Goal: Task Accomplishment & Management: Use online tool/utility

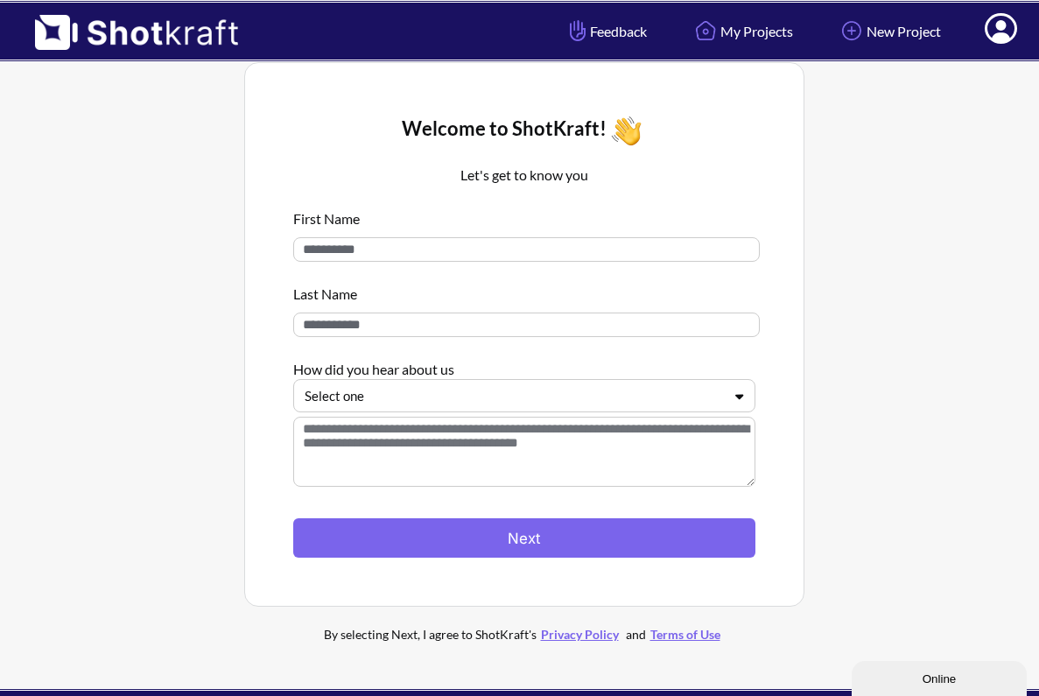
click at [398, 251] on input at bounding box center [526, 249] width 466 height 24
type input "*******"
click at [400, 332] on input at bounding box center [526, 324] width 466 height 24
type input "******"
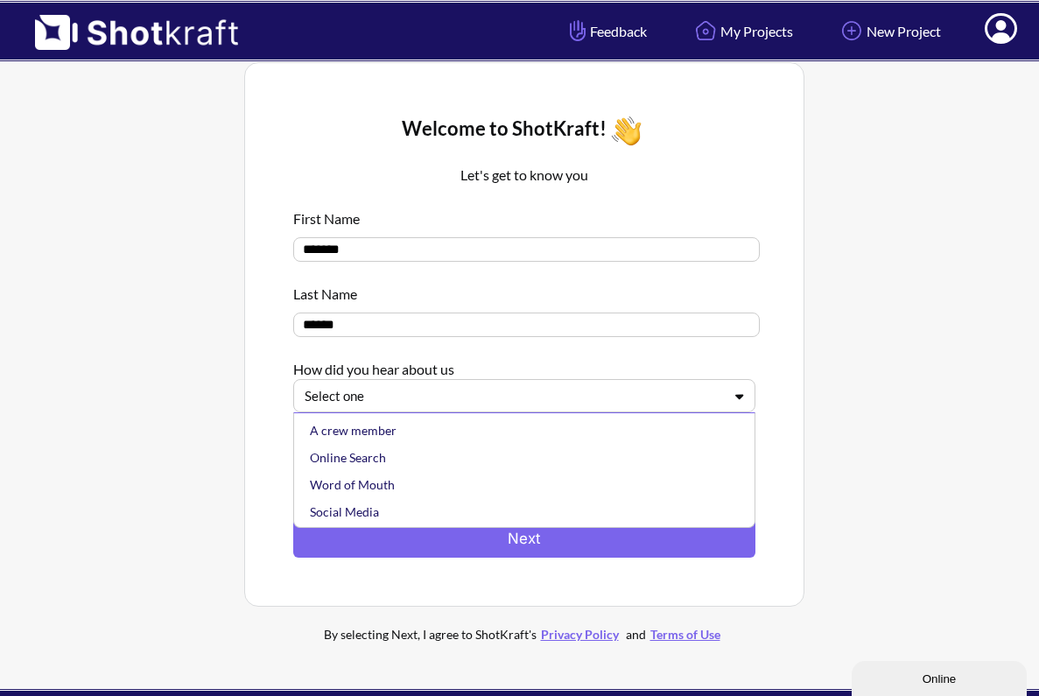
click at [415, 391] on div at bounding box center [513, 396] width 418 height 20
click at [439, 456] on div "Online Search" at bounding box center [528, 457] width 444 height 27
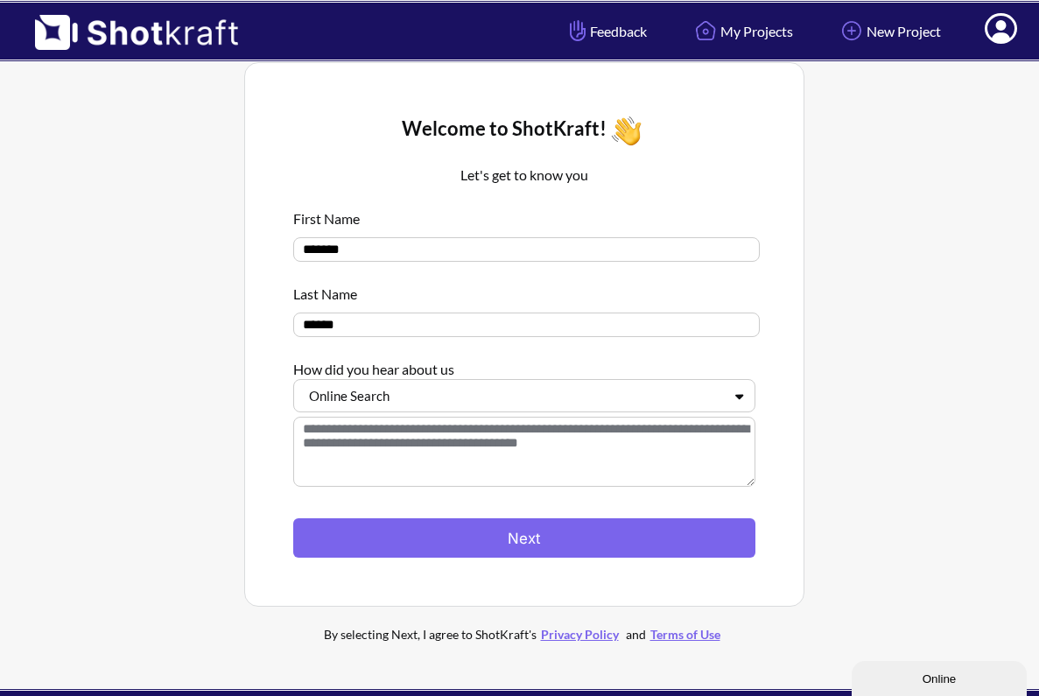
click at [420, 453] on textarea at bounding box center [524, 451] width 462 height 70
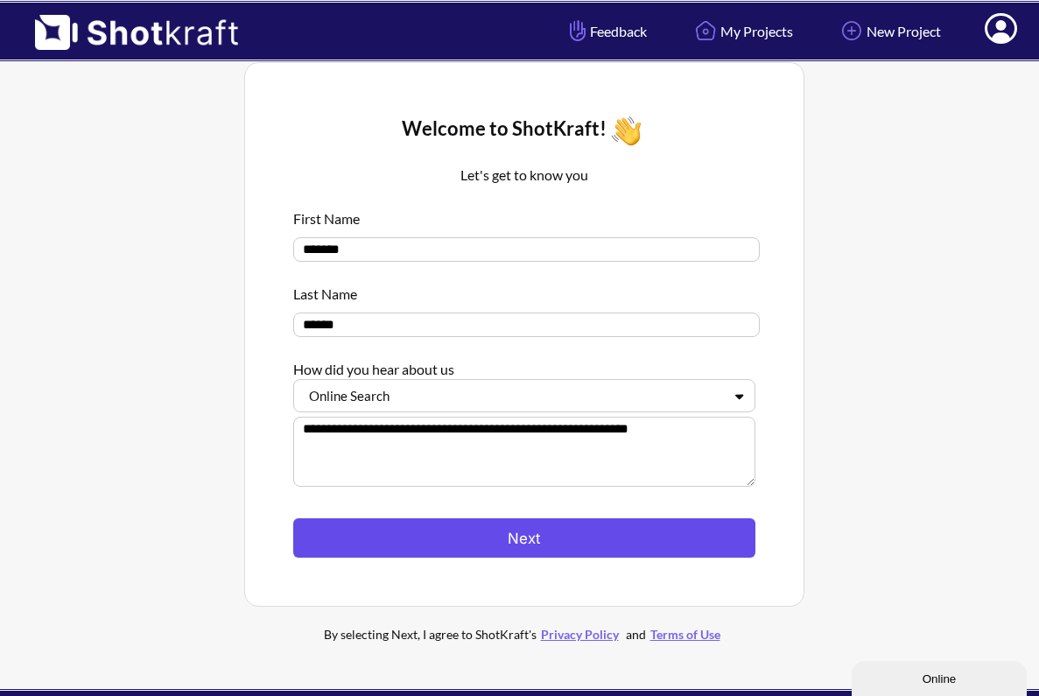
type textarea "**********"
click at [519, 543] on button "Next" at bounding box center [524, 537] width 462 height 39
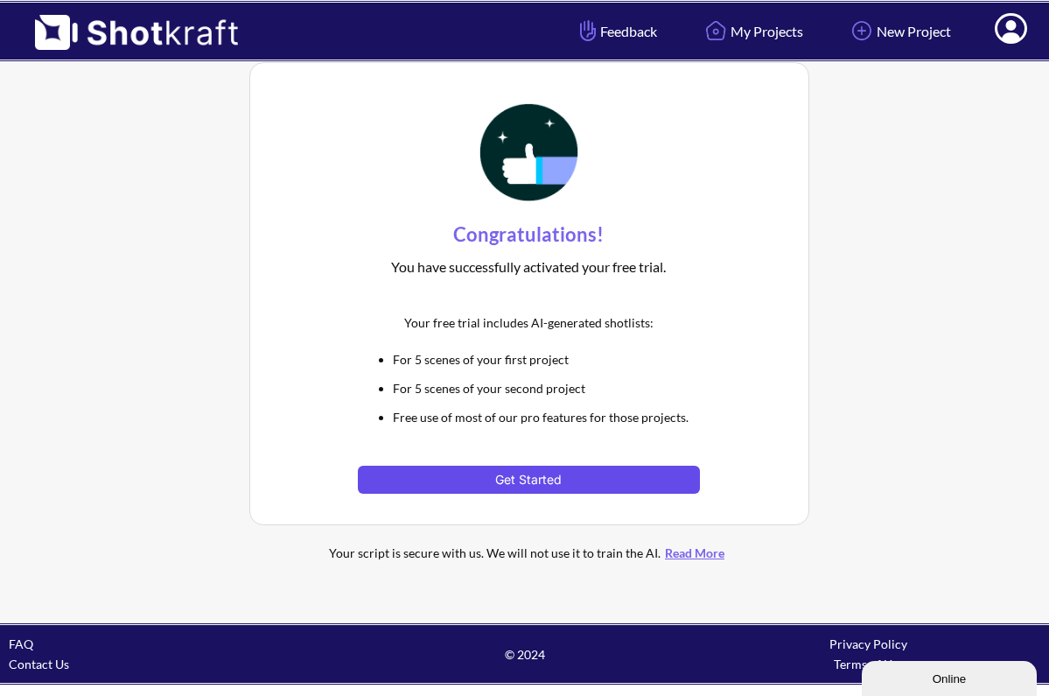
click at [533, 484] on button "Get Started" at bounding box center [529, 479] width 342 height 28
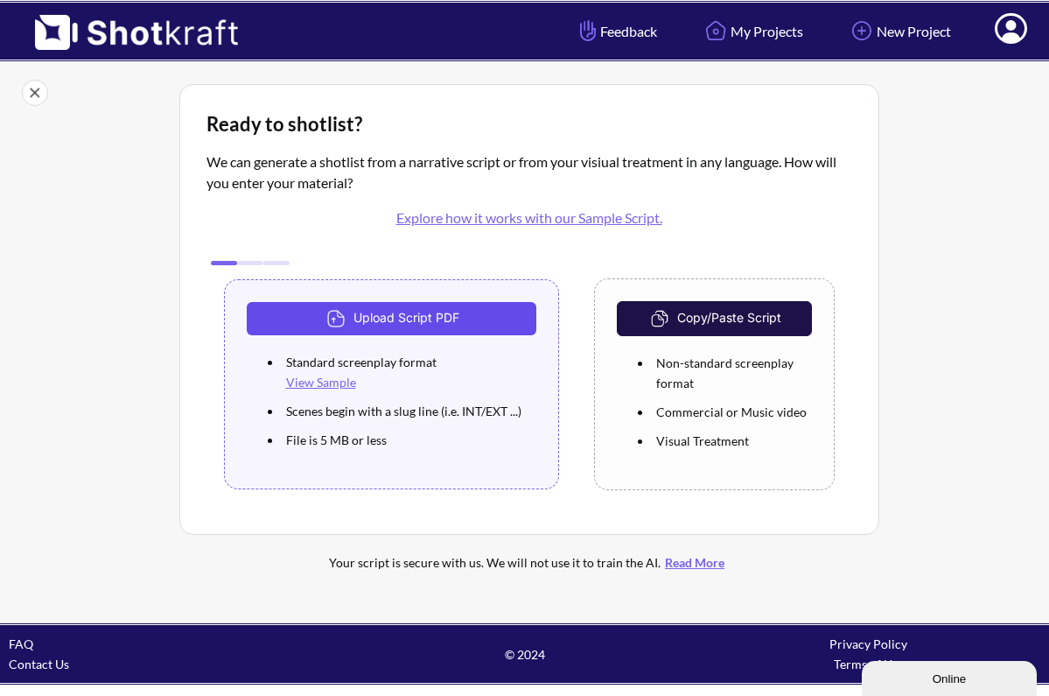
click at [427, 318] on button "Upload Script PDF" at bounding box center [392, 318] width 290 height 33
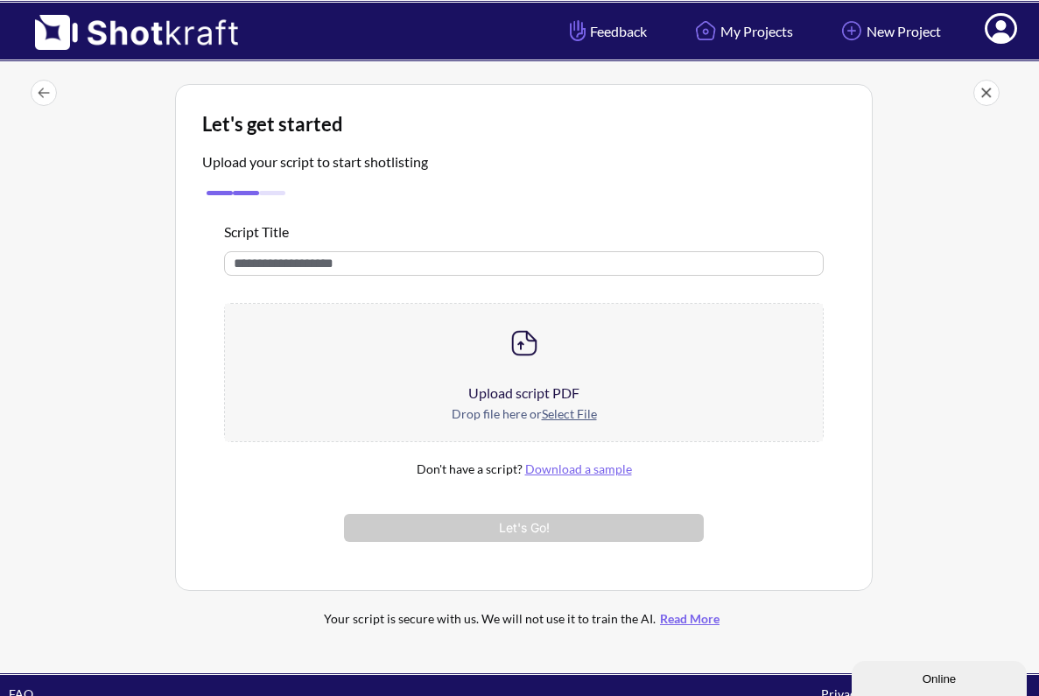
click at [575, 418] on u "Select File" at bounding box center [569, 413] width 55 height 15
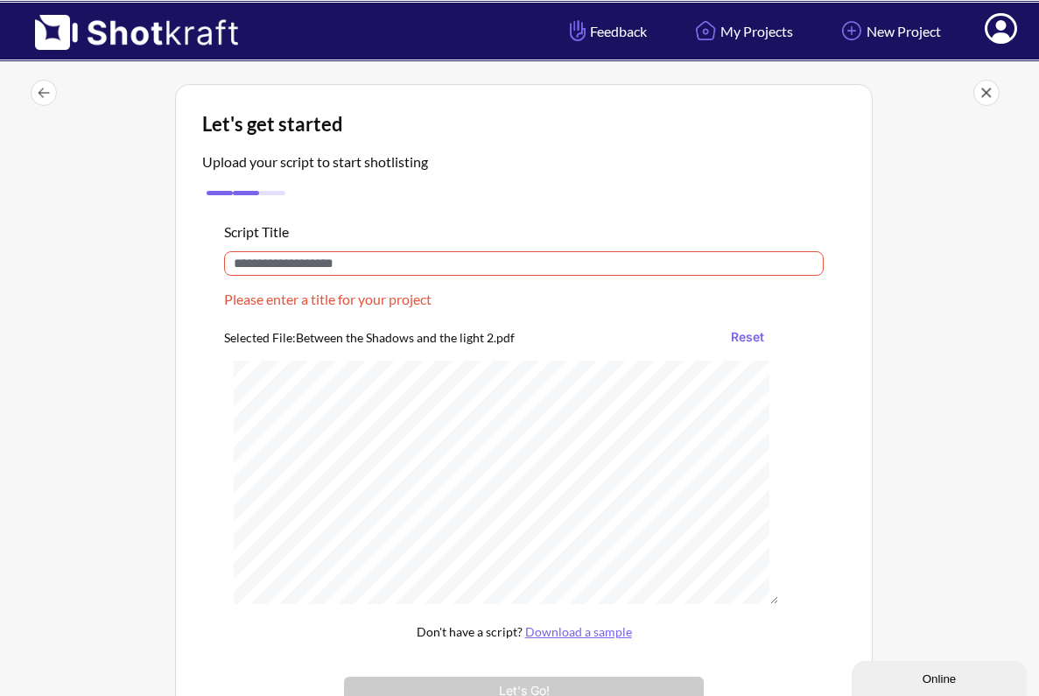
click at [391, 266] on input "text" at bounding box center [524, 263] width 600 height 24
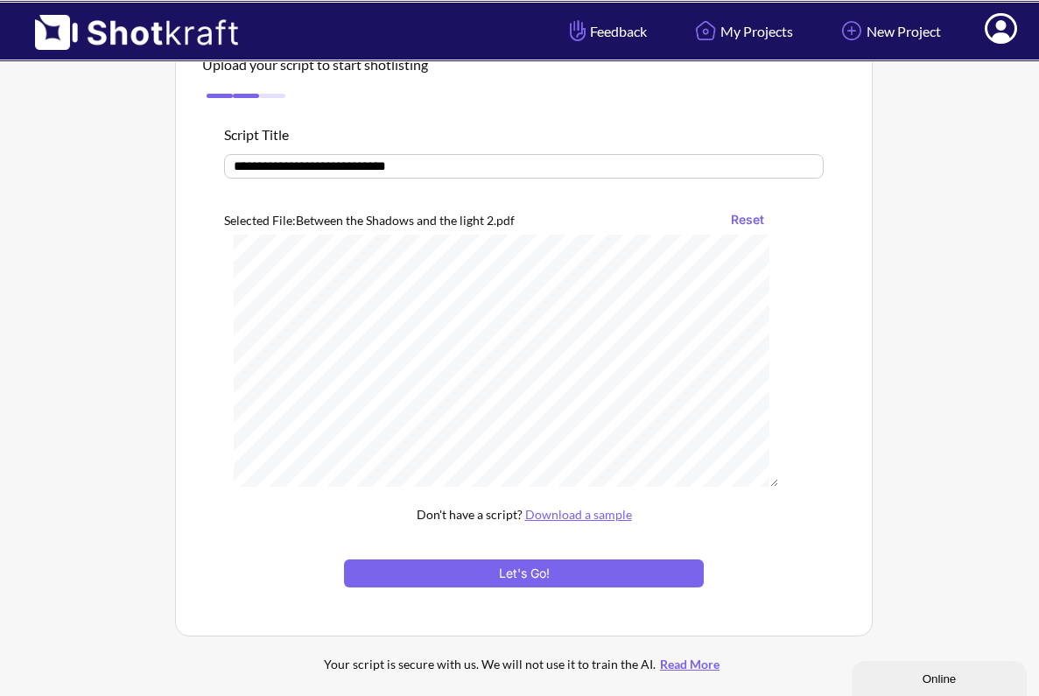
scroll to position [99, 0]
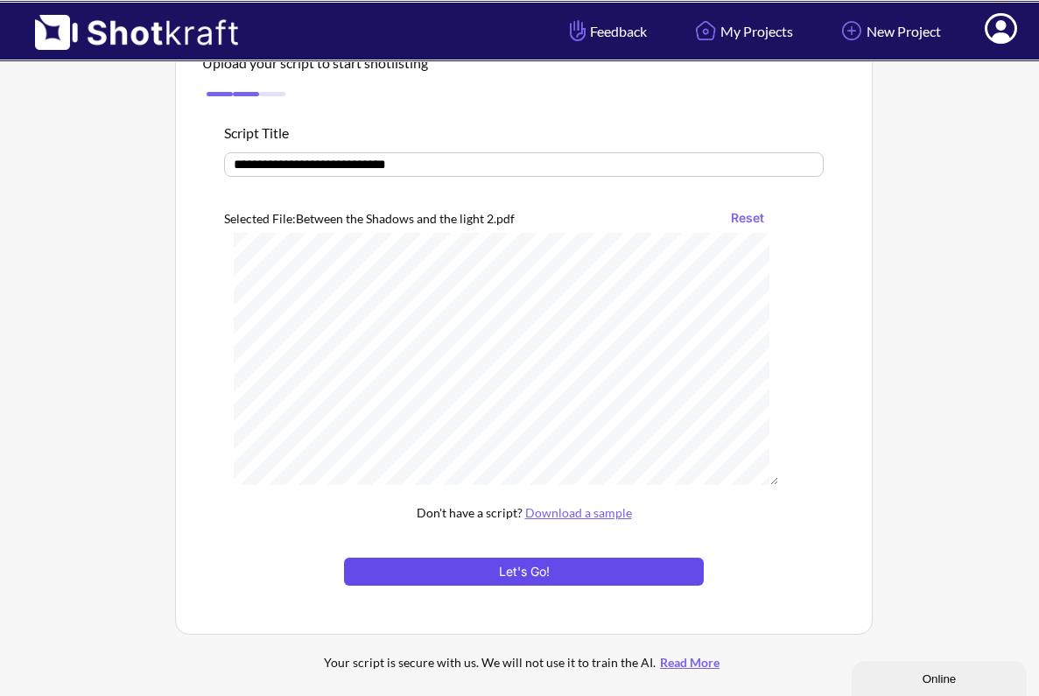
type input "**********"
click at [551, 581] on button "Let's Go!" at bounding box center [524, 571] width 360 height 28
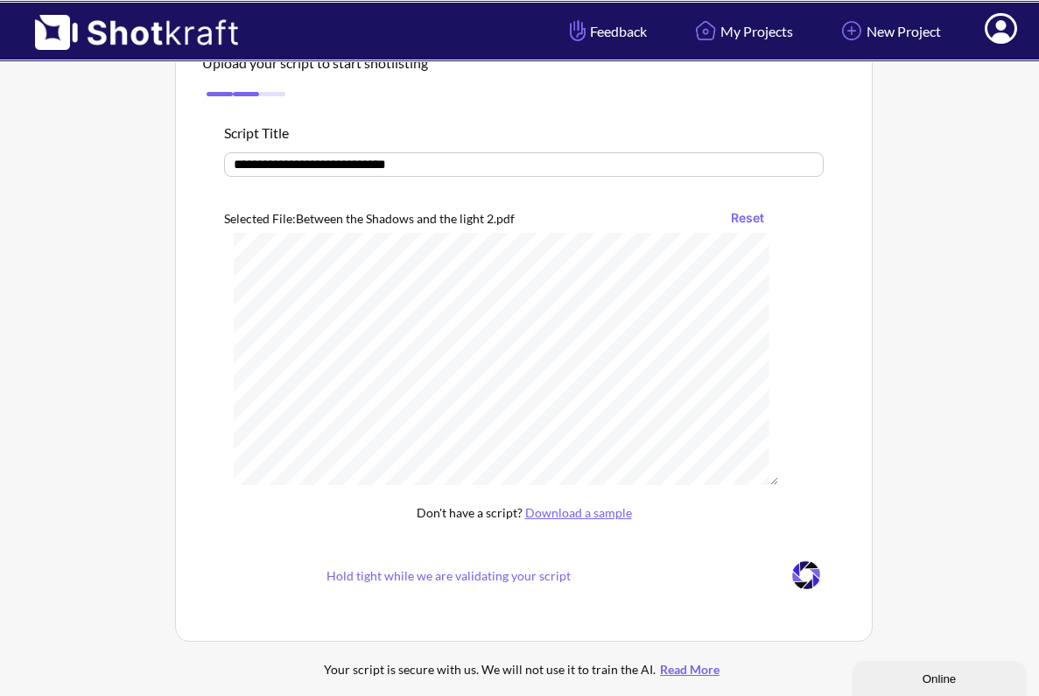
scroll to position [41, 0]
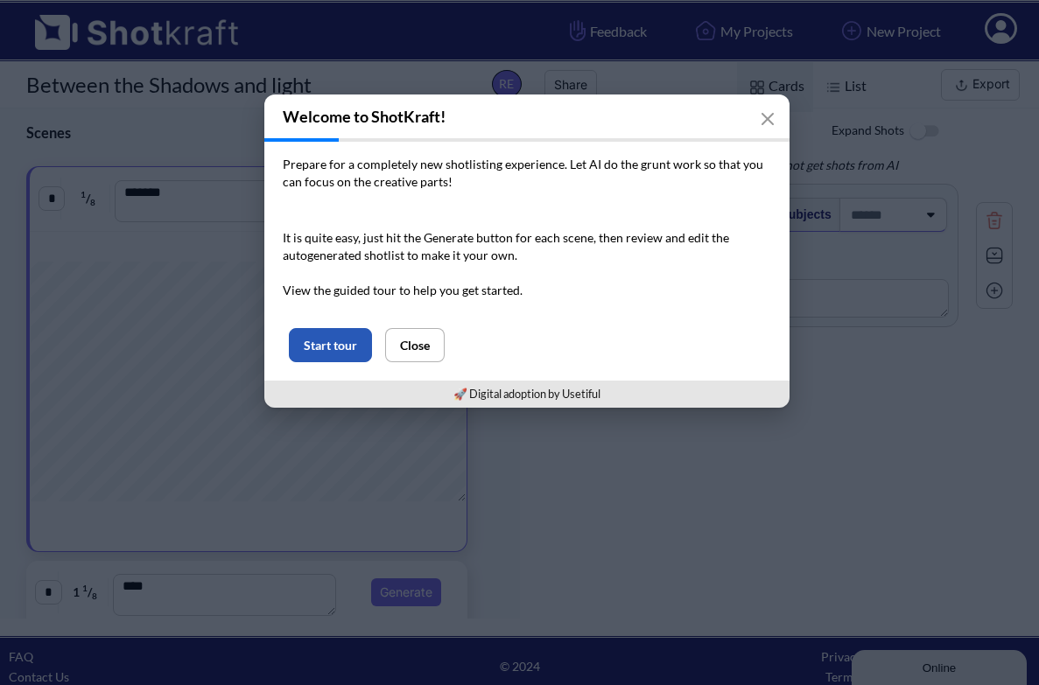
click at [347, 346] on button "Start tour" at bounding box center [330, 345] width 83 height 34
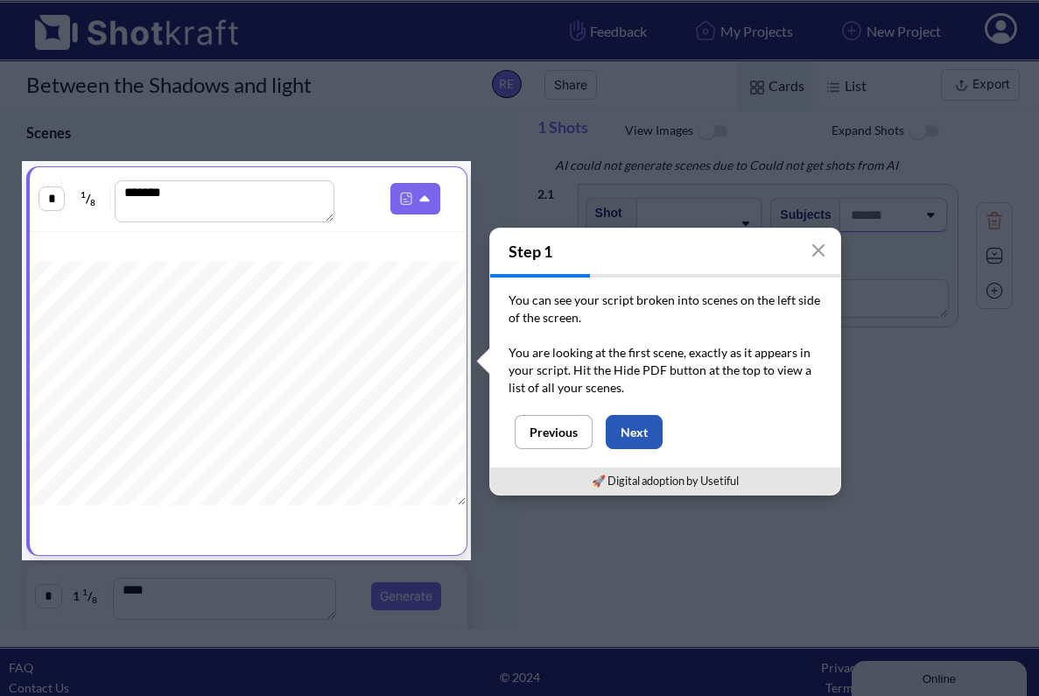
click at [648, 430] on button "Next" at bounding box center [633, 432] width 57 height 34
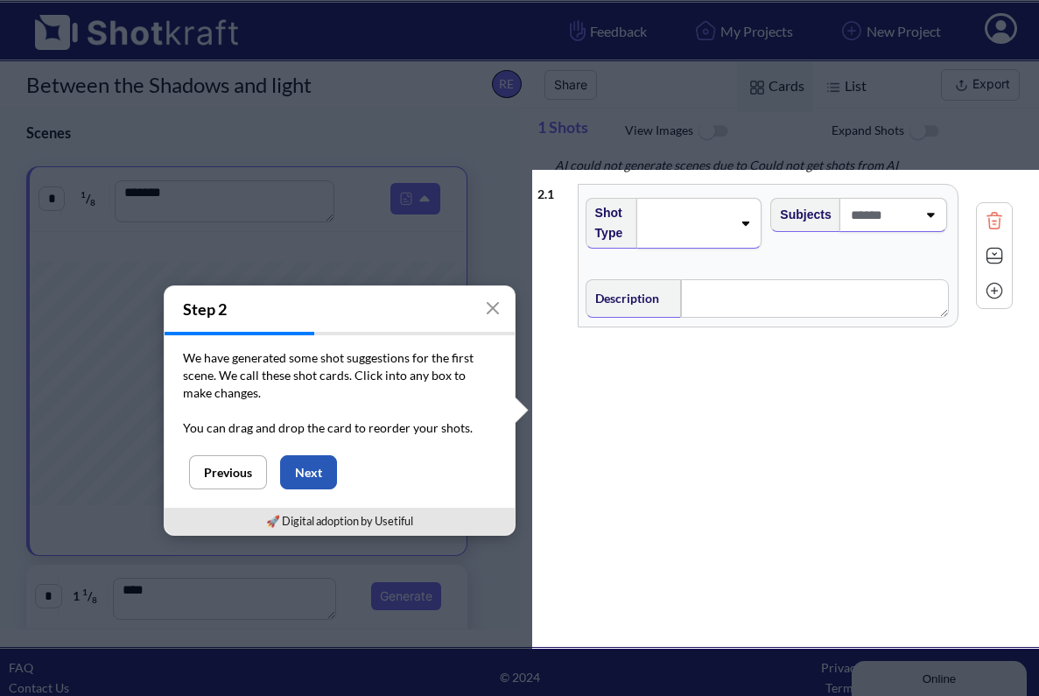
click at [314, 469] on button "Next" at bounding box center [308, 472] width 57 height 34
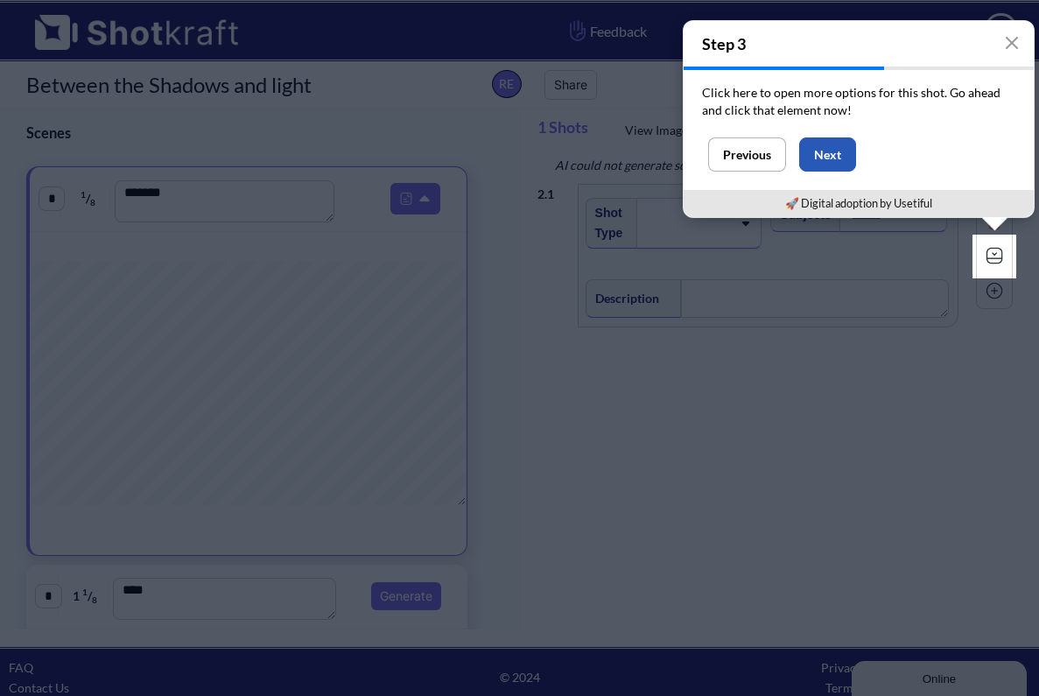
click at [831, 157] on button "Next" at bounding box center [827, 154] width 57 height 34
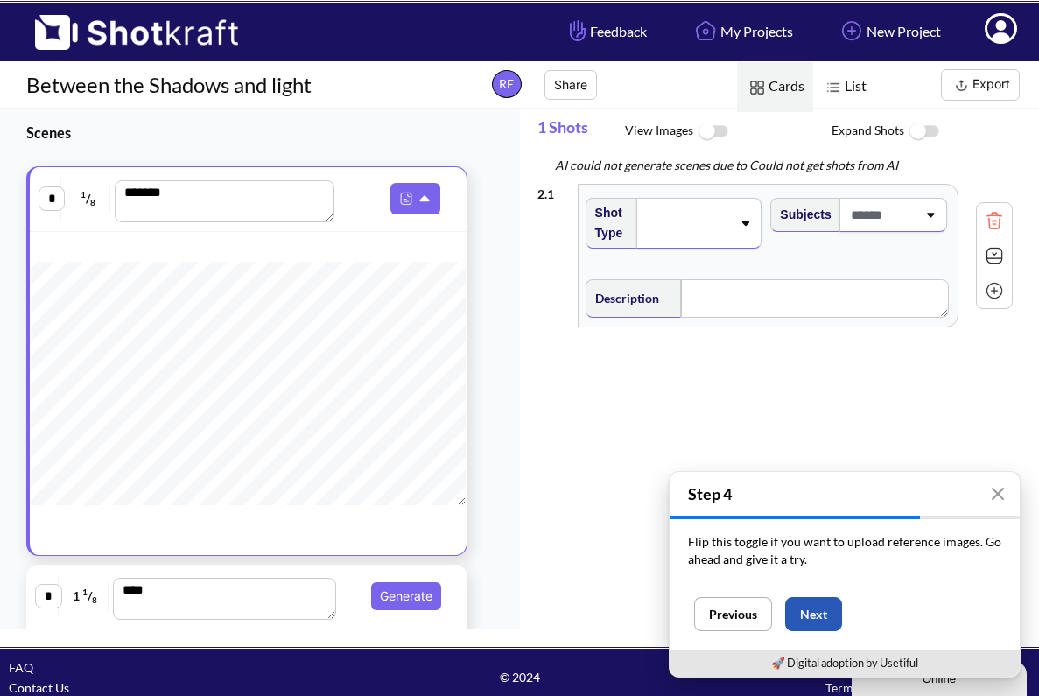
click at [809, 618] on button "Next" at bounding box center [813, 614] width 57 height 34
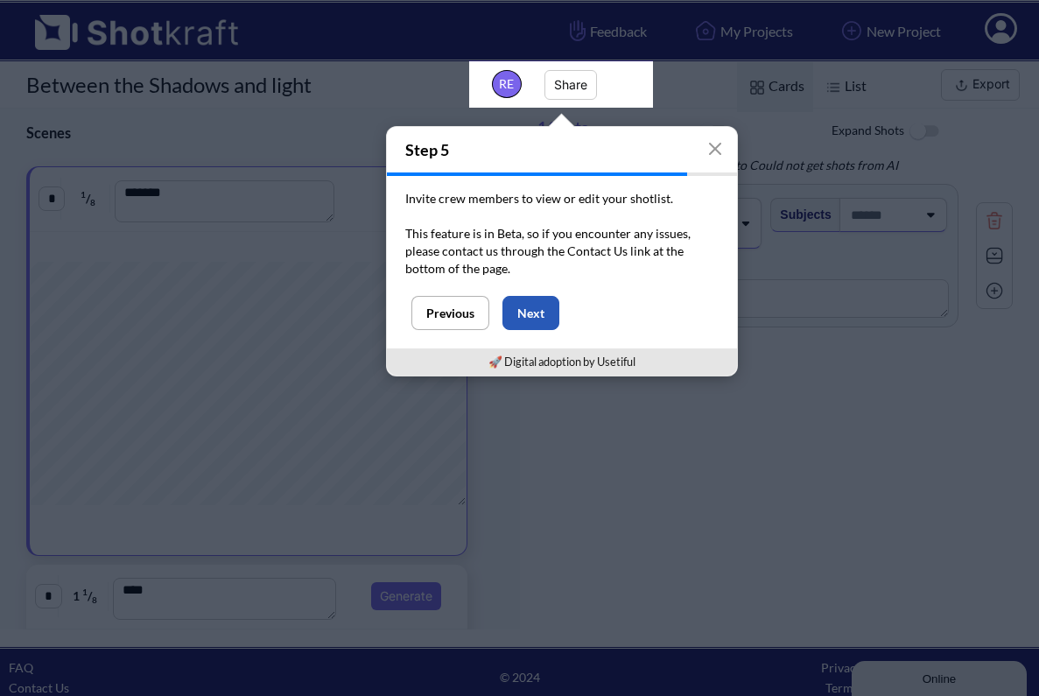
click at [541, 318] on button "Next" at bounding box center [530, 313] width 57 height 34
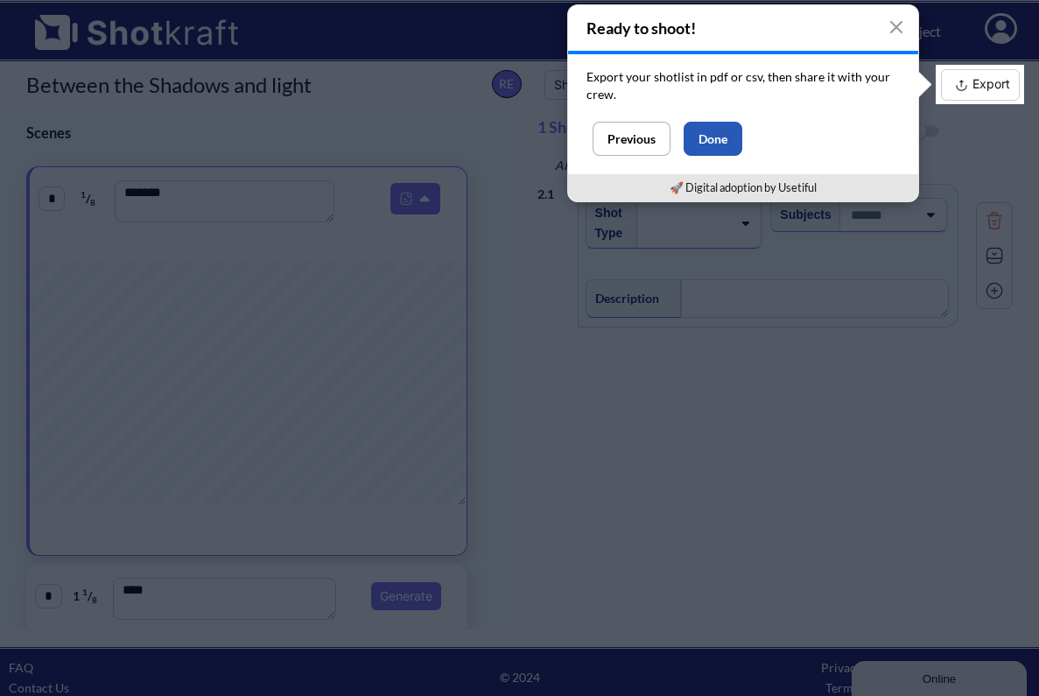
click at [721, 148] on button "Done" at bounding box center [712, 139] width 59 height 34
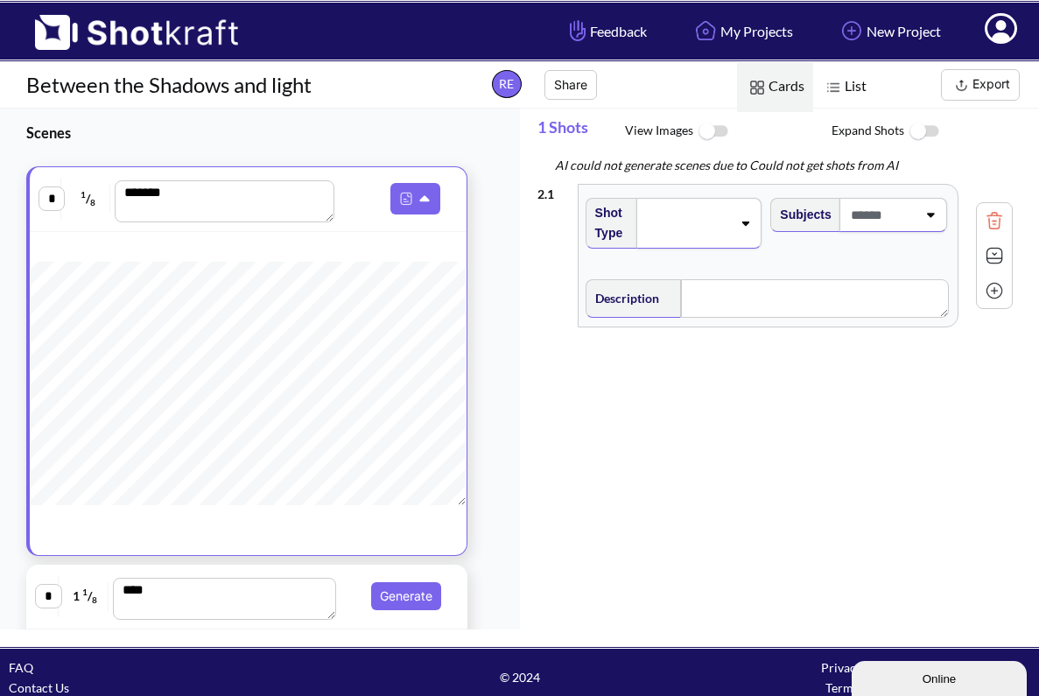
click at [841, 80] on img at bounding box center [833, 87] width 23 height 23
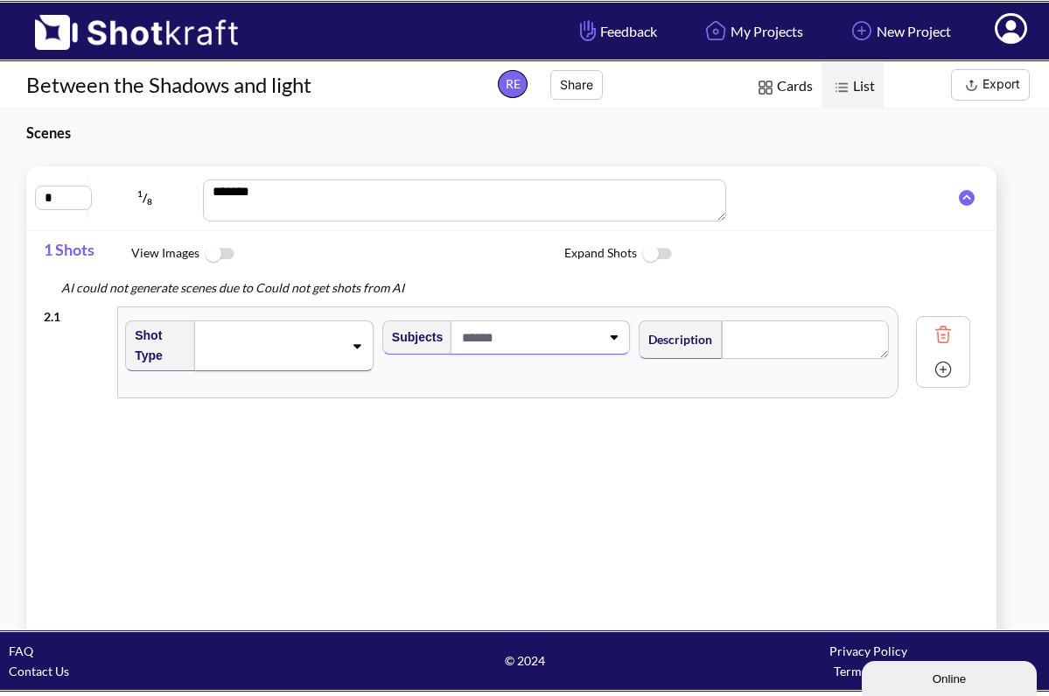
click at [841, 80] on img at bounding box center [841, 87] width 23 height 23
click at [790, 81] on span "Cards" at bounding box center [783, 87] width 76 height 50
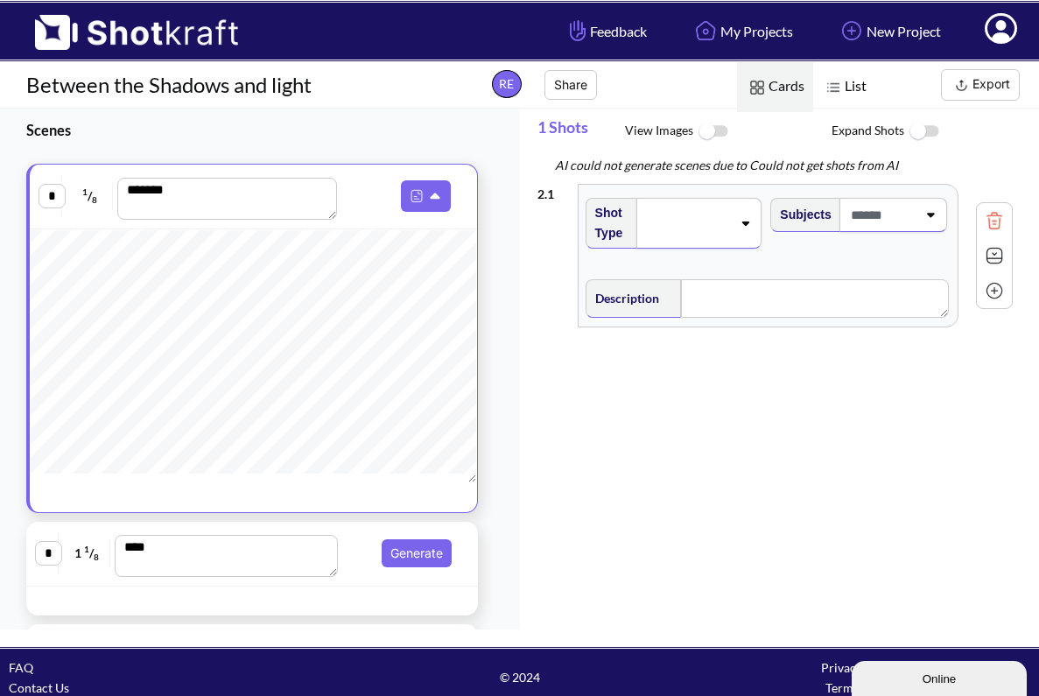
scroll to position [9, 0]
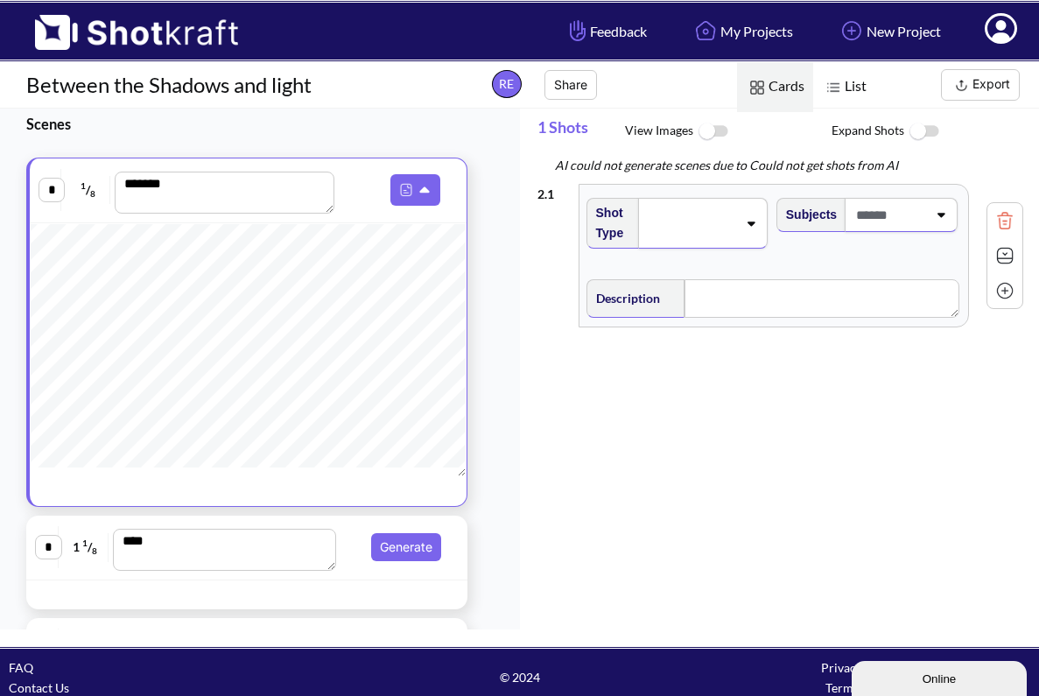
click at [738, 226] on icon at bounding box center [750, 223] width 24 height 12
click at [746, 551] on div "2 . 1 Shot Type Subjects Description Notes Movement Camera Focus Frame Focal Th…" at bounding box center [788, 410] width 502 height 471
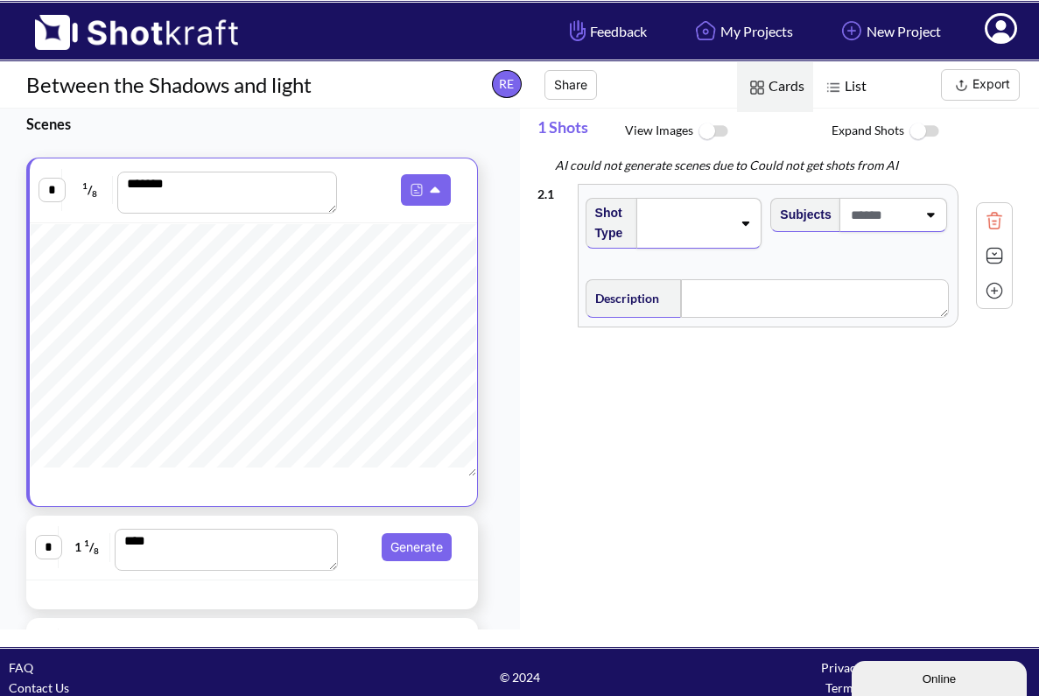
scroll to position [458, 0]
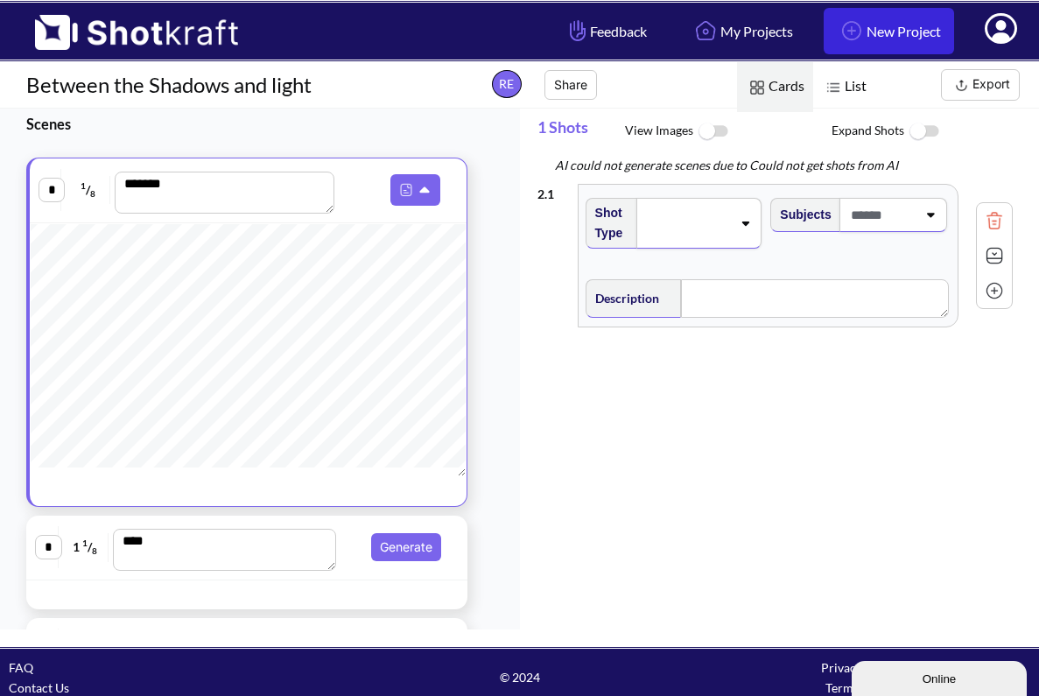
click at [858, 32] on link "New Project" at bounding box center [888, 31] width 130 height 46
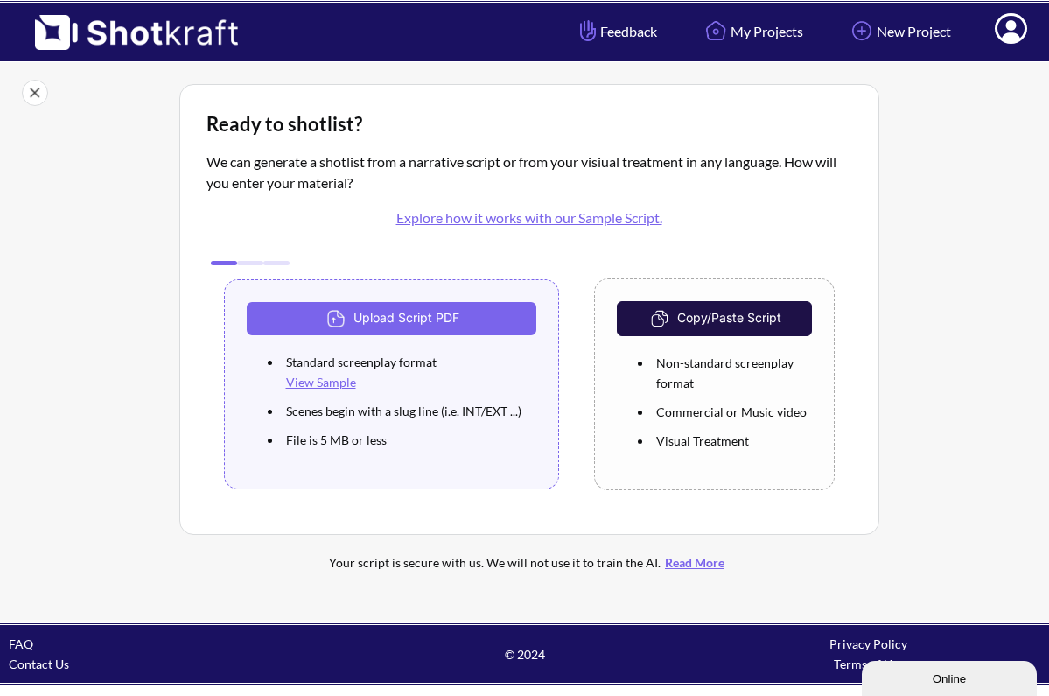
click at [710, 315] on button "Copy/Paste Script" at bounding box center [714, 318] width 194 height 35
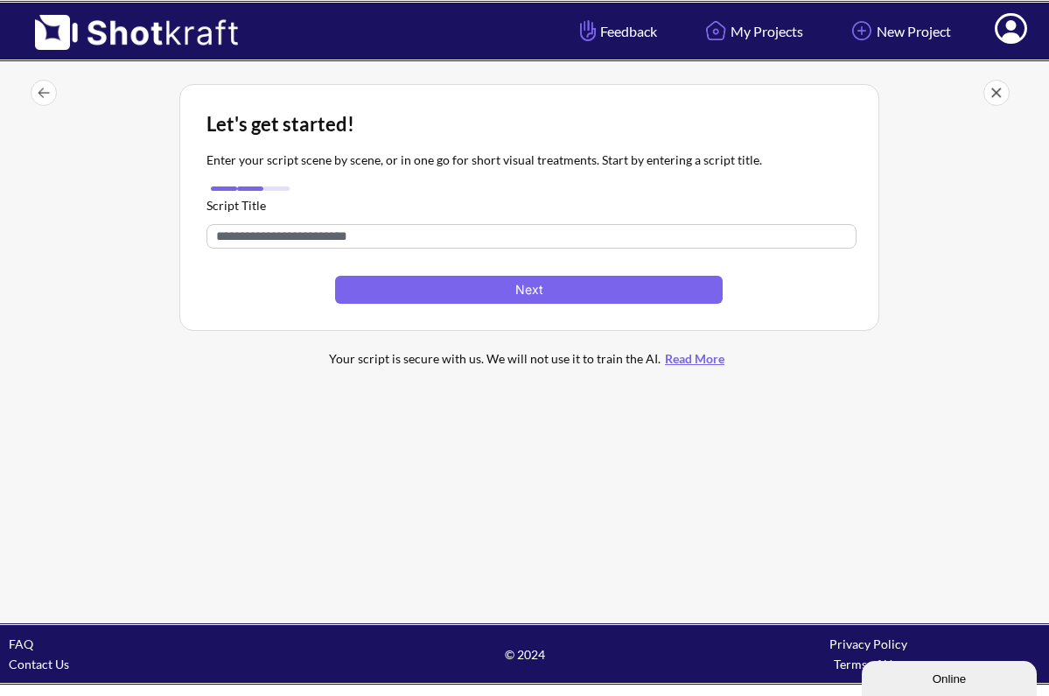
click at [364, 241] on input "text" at bounding box center [531, 236] width 650 height 24
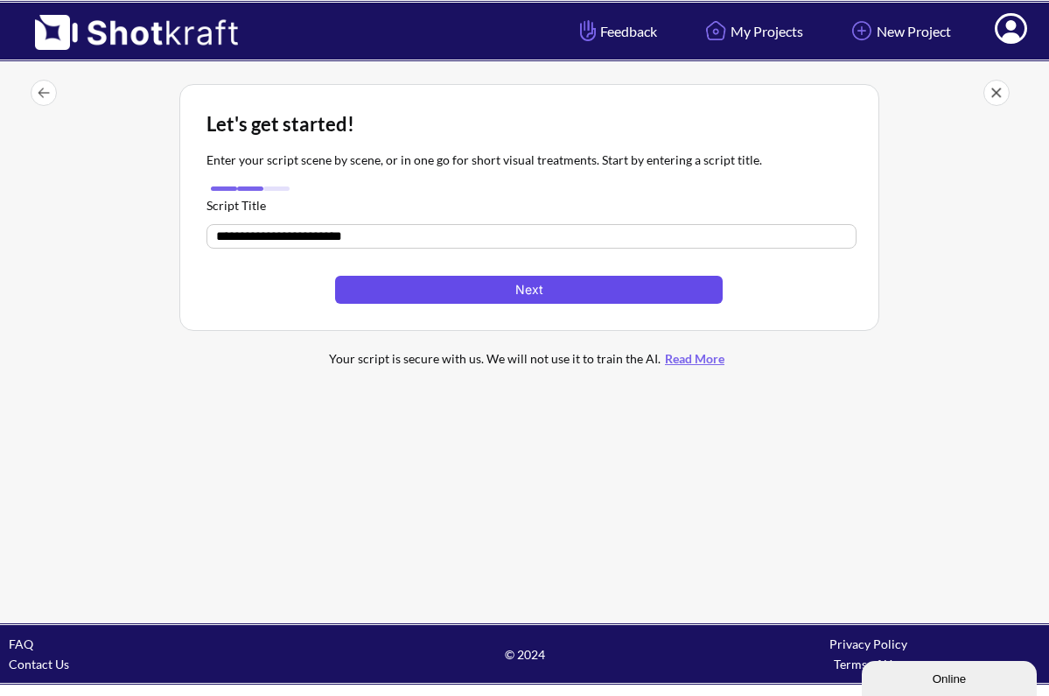
type input "**********"
click at [521, 293] on button "Next" at bounding box center [528, 290] width 387 height 28
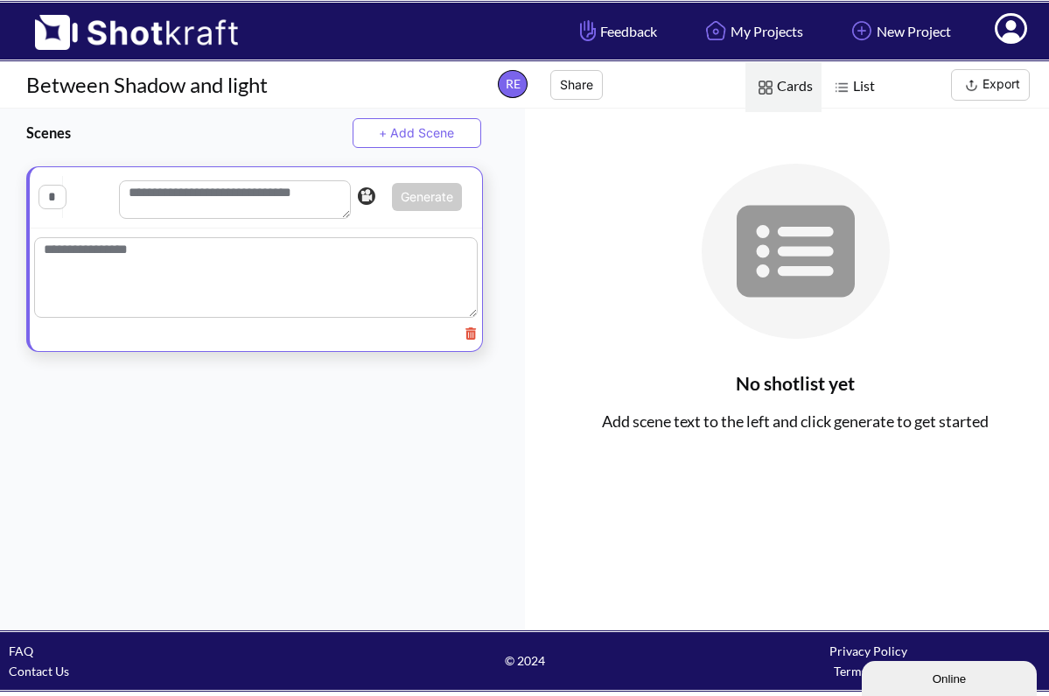
click at [375, 282] on textarea at bounding box center [256, 277] width 444 height 80
paste textarea "**********"
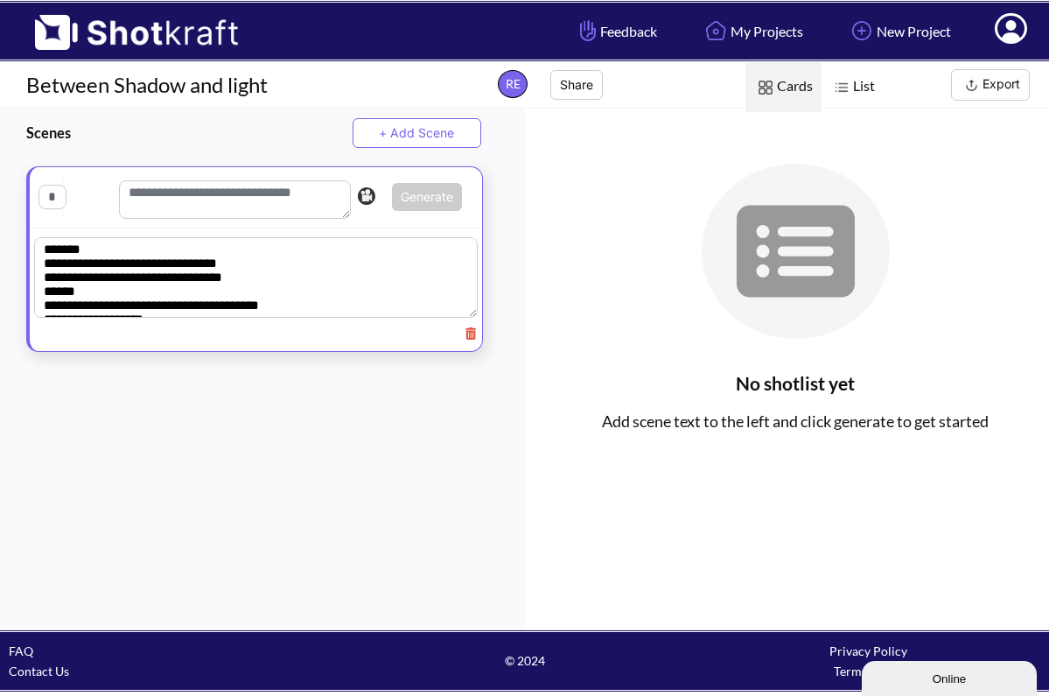
scroll to position [9632, 0]
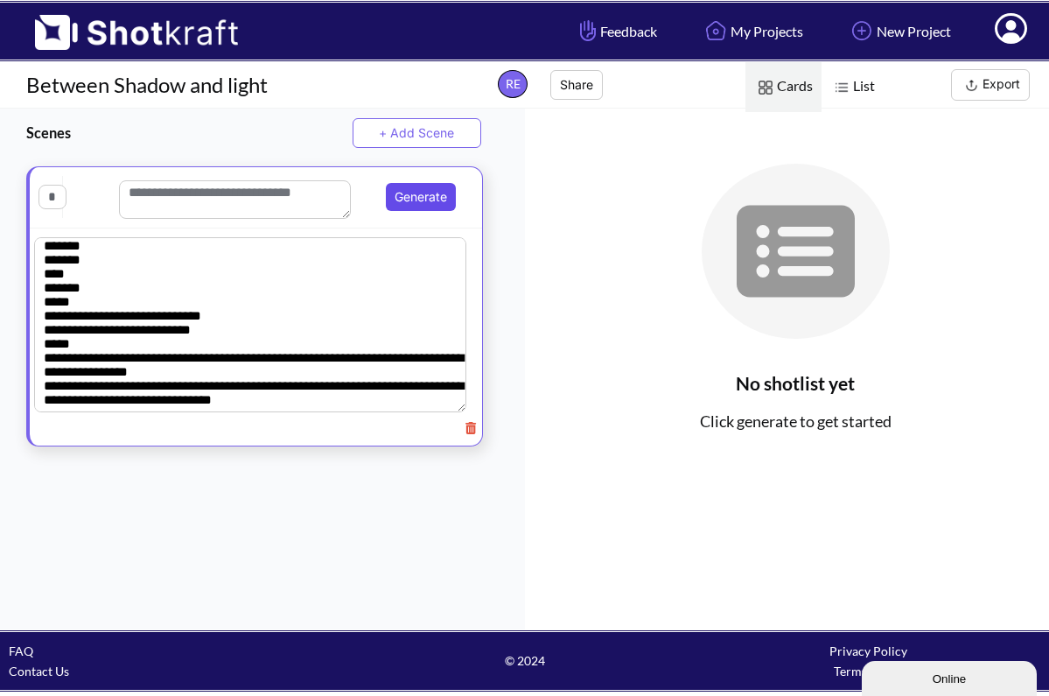
type textarea "**********"
click at [419, 198] on button "Generate" at bounding box center [421, 197] width 70 height 28
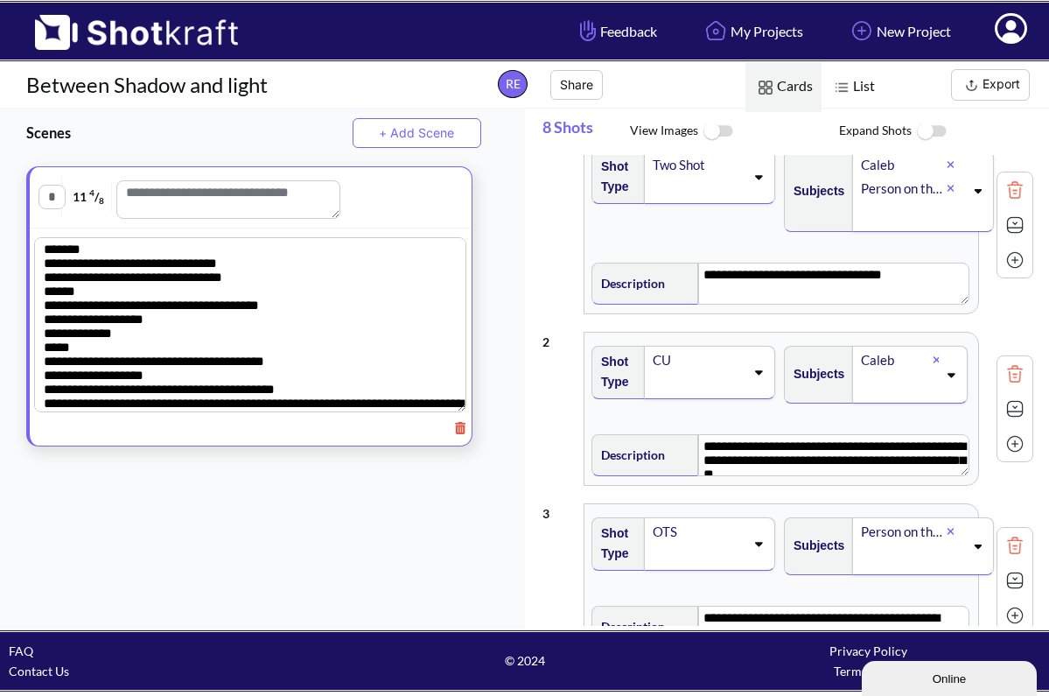
scroll to position [0, 0]
